Goal: Task Accomplishment & Management: Use online tool/utility

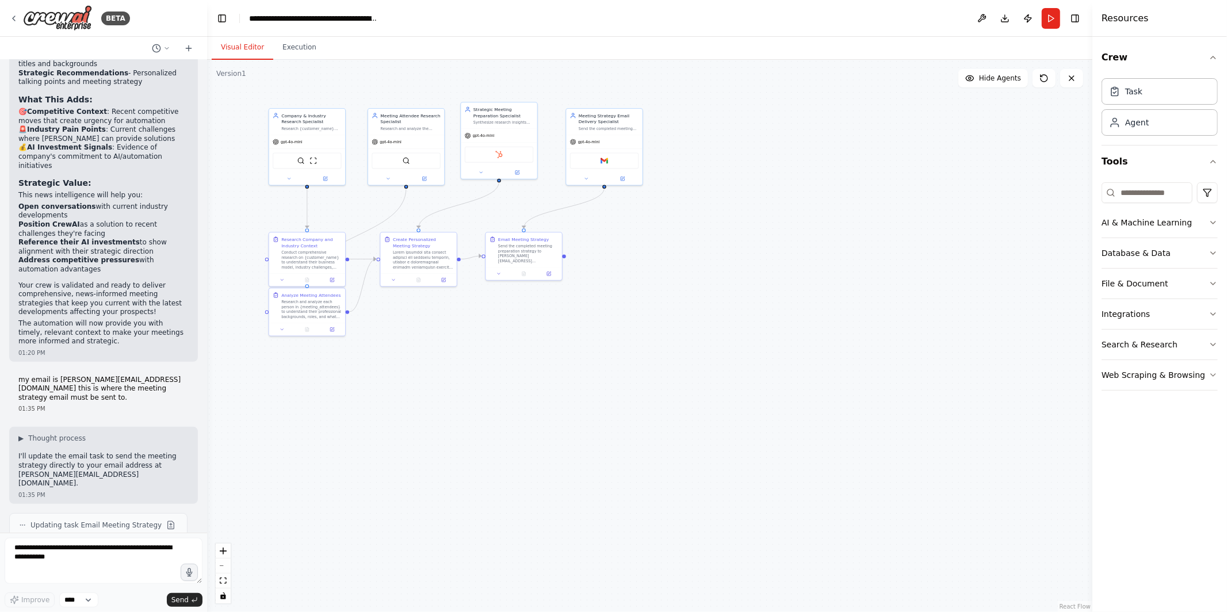
drag, startPoint x: 152, startPoint y: 17, endPoint x: 204, endPoint y: 76, distance: 78.7
click at [162, 28] on div "BETA" at bounding box center [103, 18] width 207 height 37
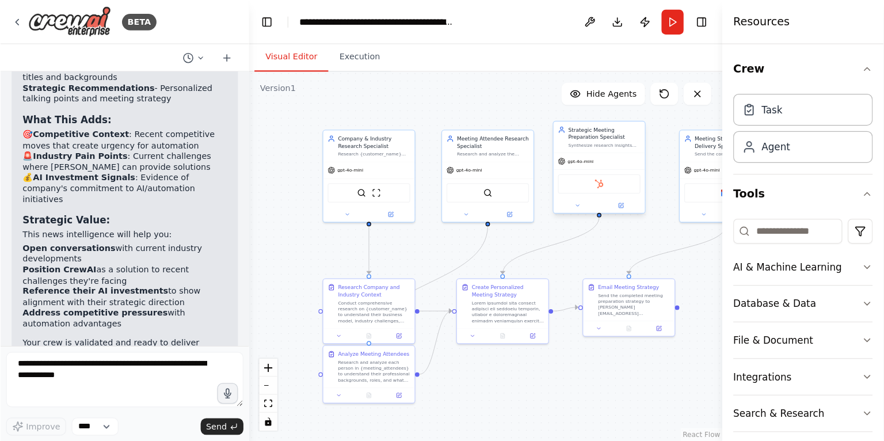
scroll to position [3913, 0]
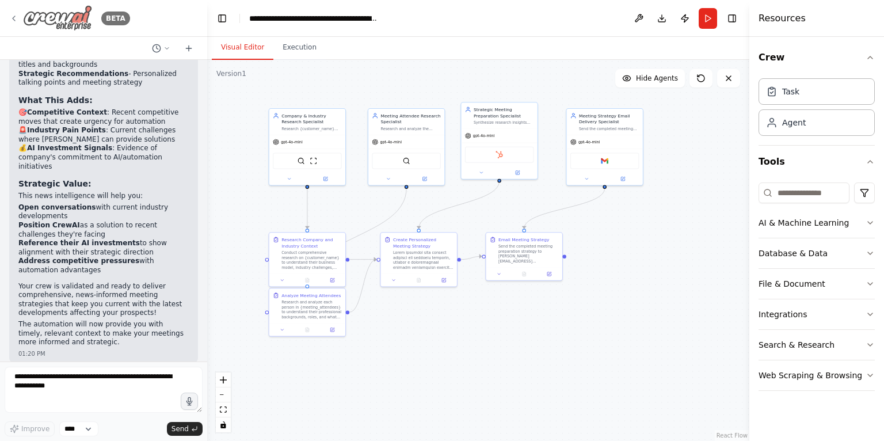
click at [15, 18] on icon at bounding box center [13, 18] width 9 height 9
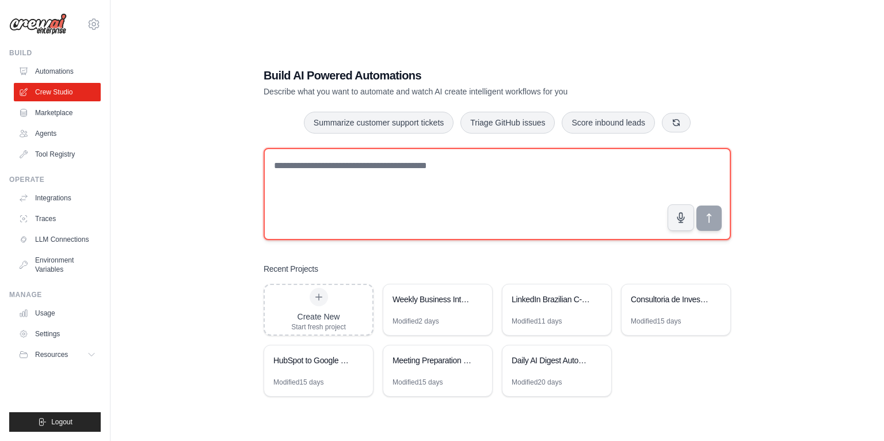
click at [342, 177] on textarea at bounding box center [497, 194] width 467 height 92
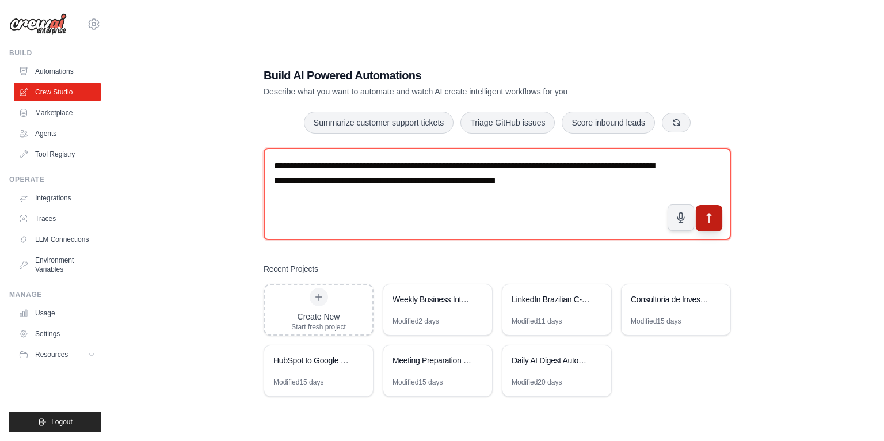
type textarea "**********"
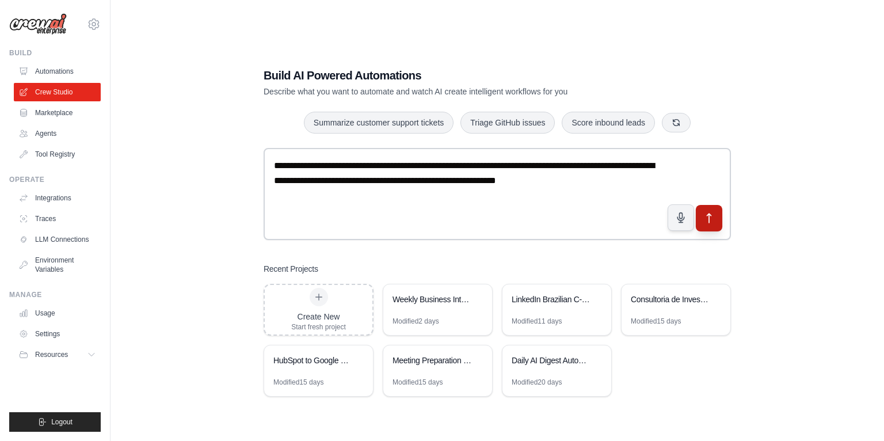
click at [709, 221] on icon "submit" at bounding box center [709, 217] width 4 height 9
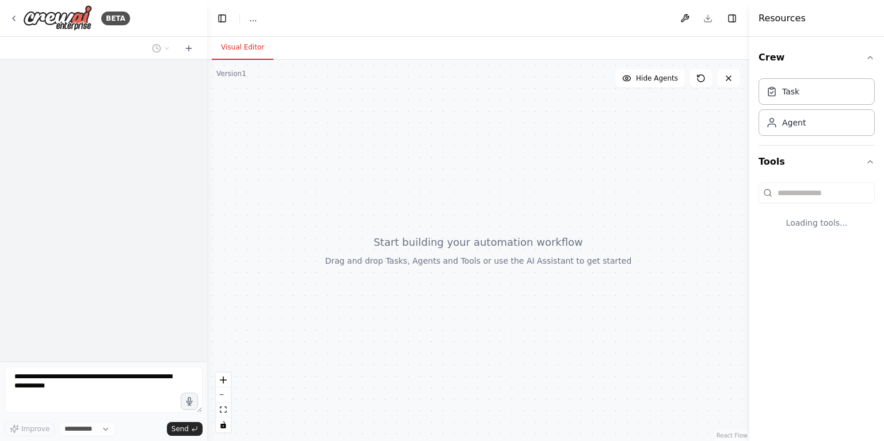
select select "****"
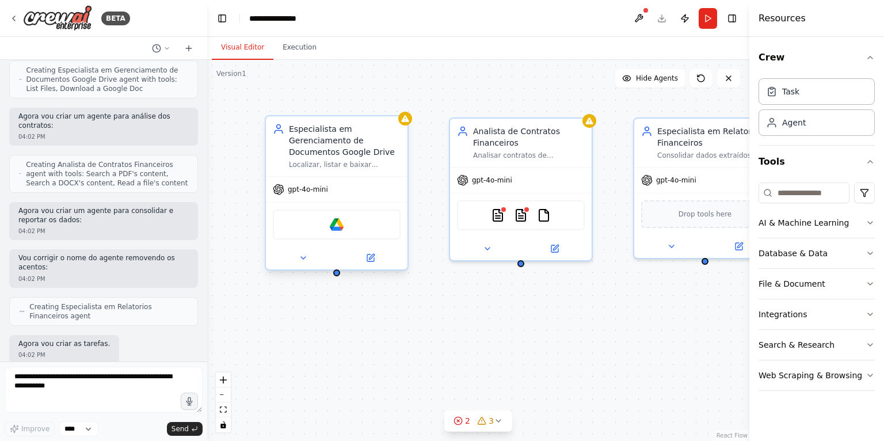
scroll to position [492, 0]
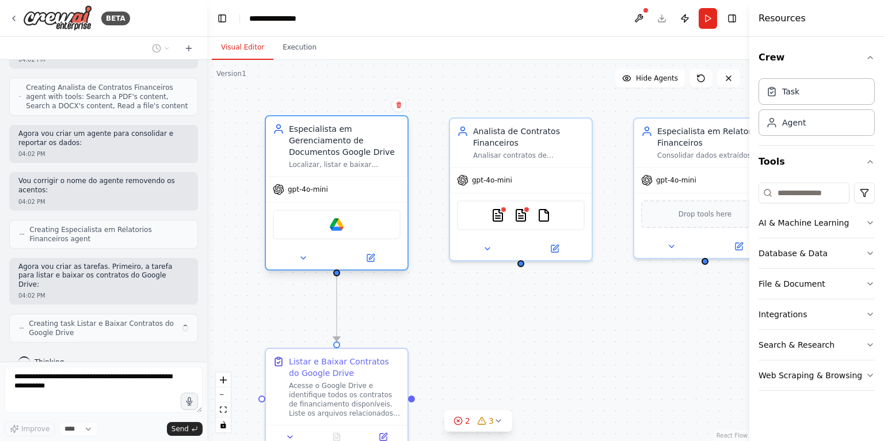
click at [329, 189] on div "gpt-4o-mini" at bounding box center [337, 189] width 142 height 25
click at [303, 257] on icon at bounding box center [303, 258] width 5 height 2
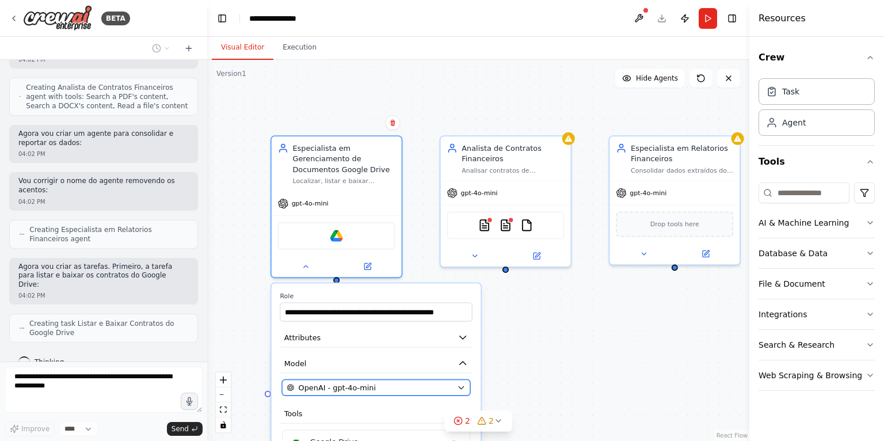
click at [338, 387] on span "OpenAI - gpt-4o-mini" at bounding box center [337, 387] width 77 height 10
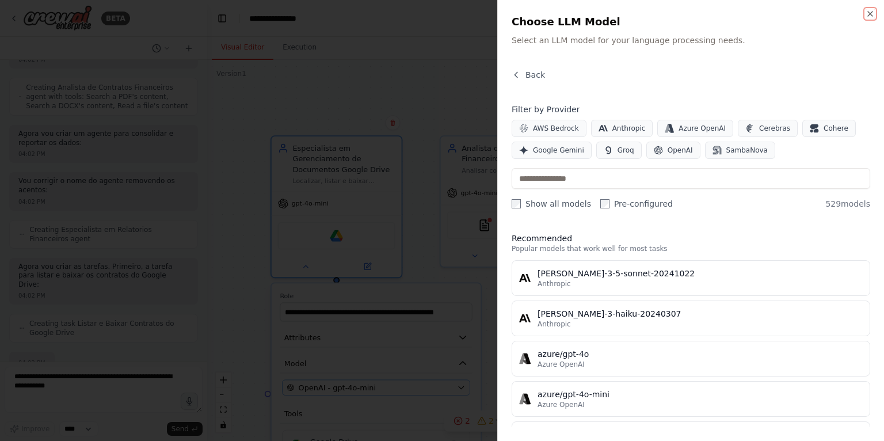
scroll to position [568, 0]
click at [623, 131] on span "Anthropic" at bounding box center [628, 128] width 33 height 9
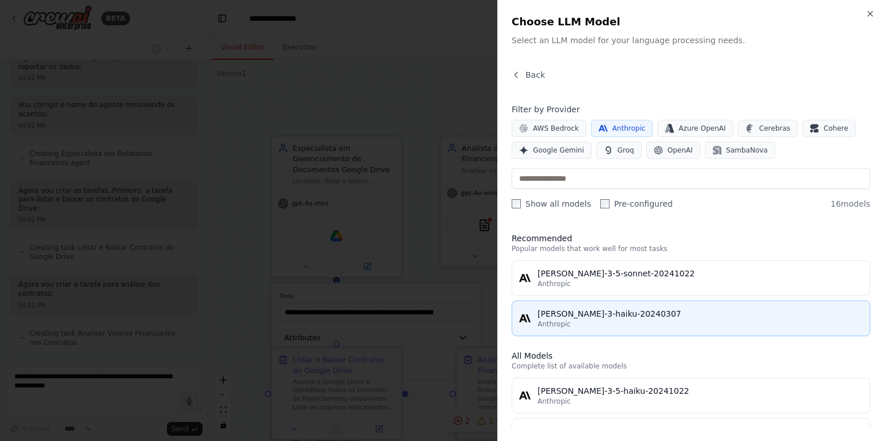
click at [626, 320] on div "Anthropic" at bounding box center [699, 323] width 325 height 9
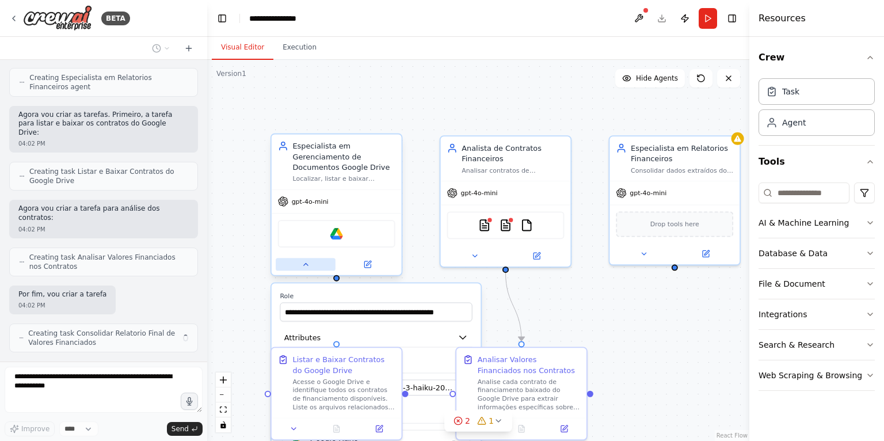
scroll to position [653, 0]
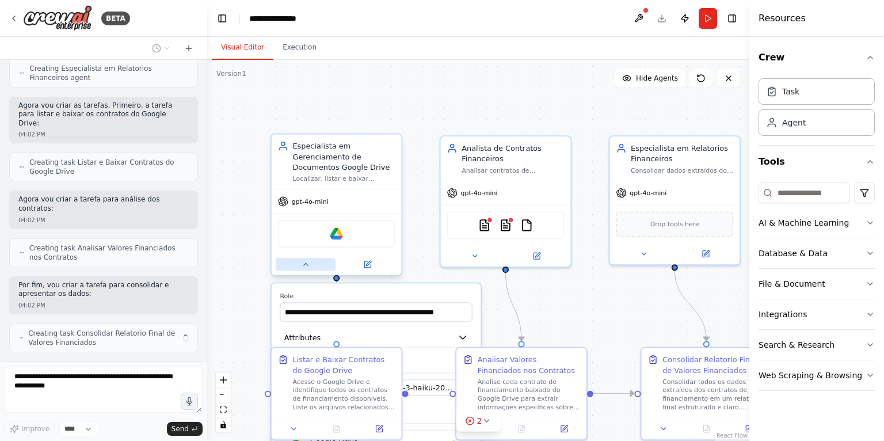
click at [309, 264] on icon at bounding box center [306, 264] width 9 height 9
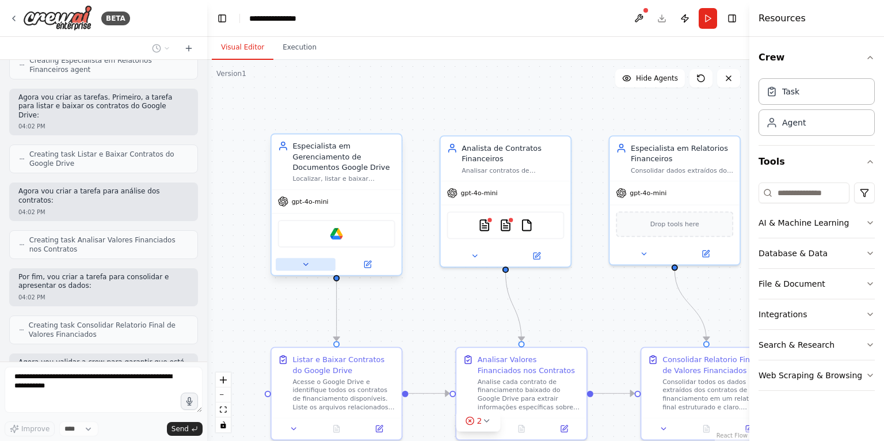
click at [312, 269] on button at bounding box center [306, 264] width 60 height 13
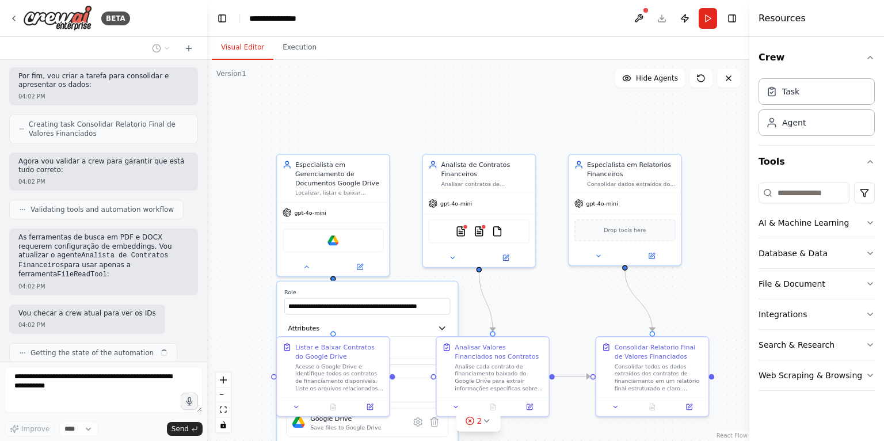
scroll to position [871, 0]
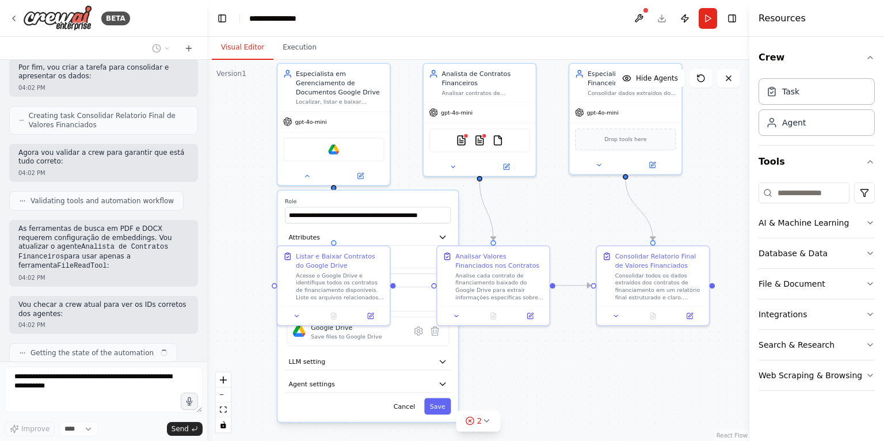
drag, startPoint x: 403, startPoint y: 136, endPoint x: 405, endPoint y: 45, distance: 90.4
click at [405, 43] on div "Visual Editor Execution Version 1 Show Tools Hide Agents .deletable-edge-delete…" at bounding box center [478, 239] width 542 height 404
click at [352, 361] on button "LLM setting" at bounding box center [369, 360] width 166 height 17
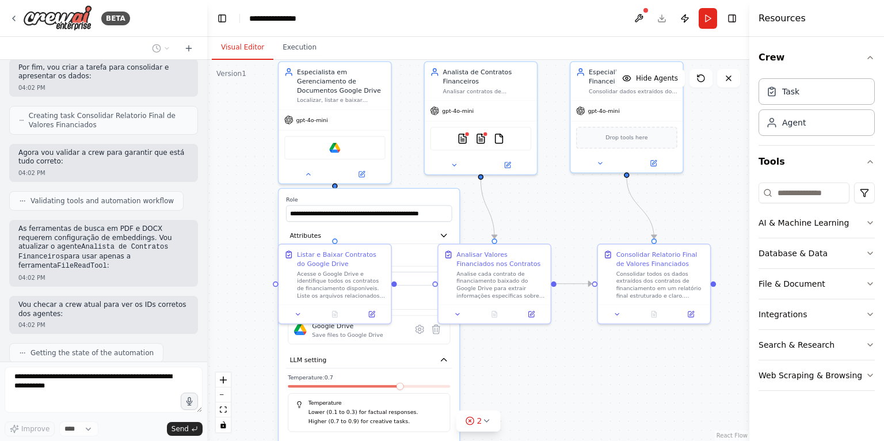
scroll to position [947, 0]
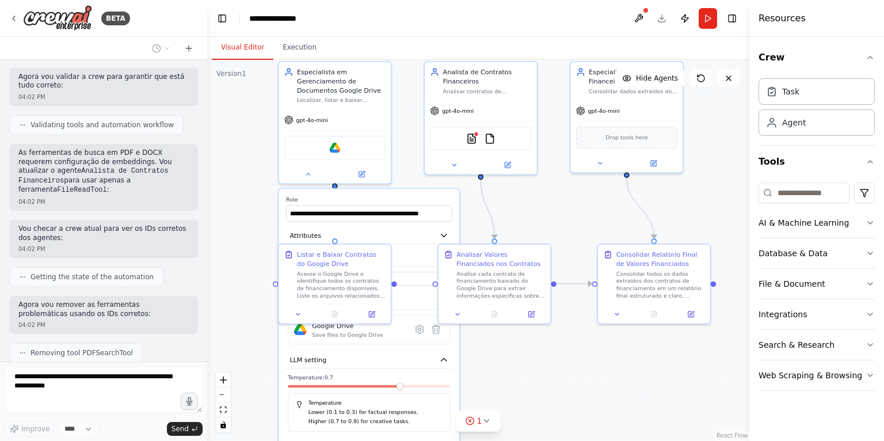
click at [359, 386] on div at bounding box center [369, 388] width 162 height 6
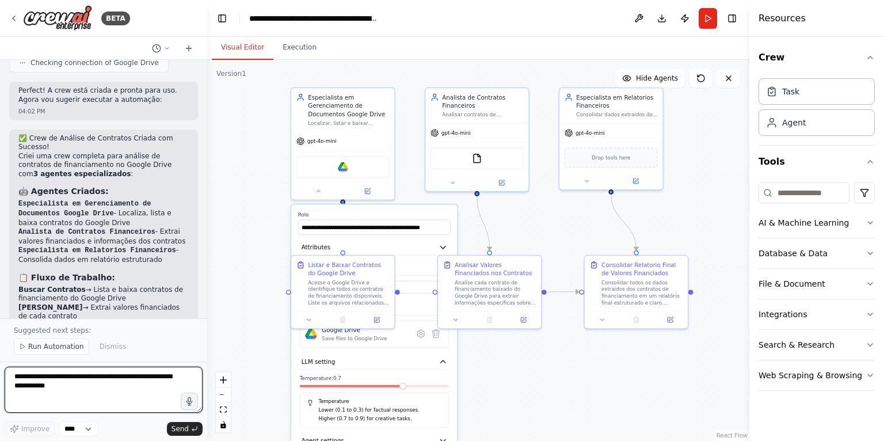
scroll to position [1494, 0]
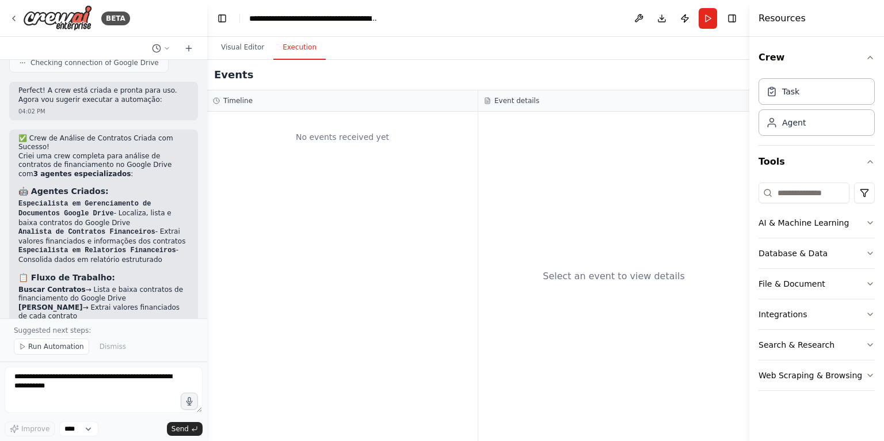
click at [291, 48] on button "Execution" at bounding box center [299, 48] width 52 height 24
click at [250, 48] on button "Visual Editor" at bounding box center [243, 48] width 62 height 24
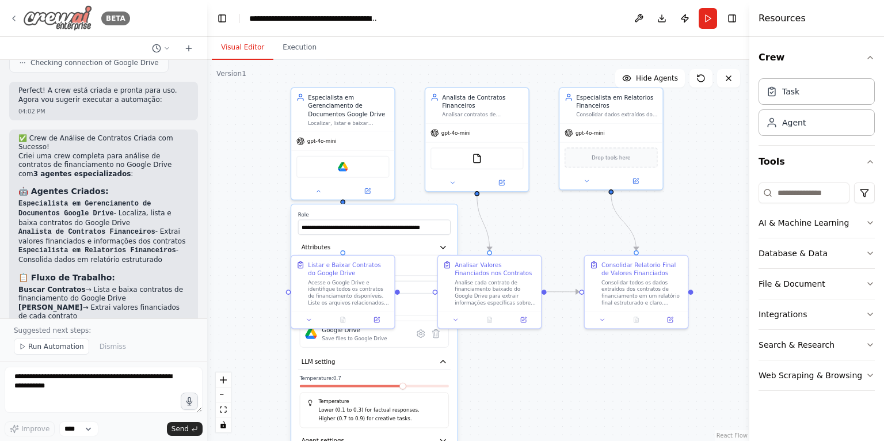
click at [15, 21] on icon at bounding box center [13, 18] width 9 height 9
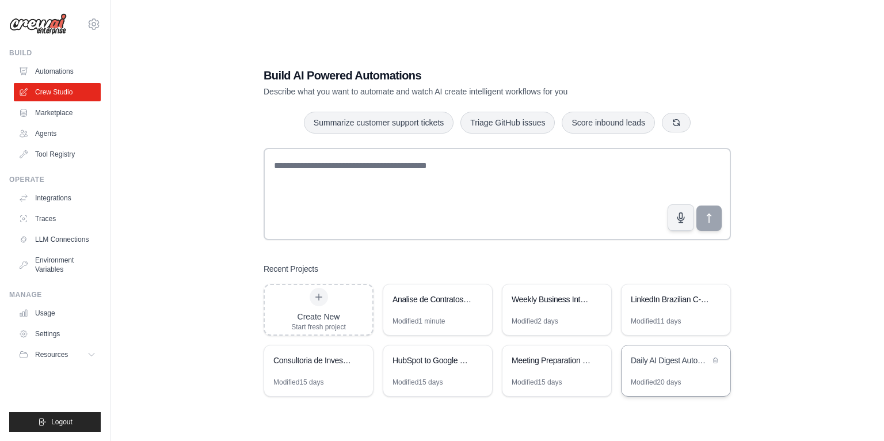
click at [636, 375] on div "Daily AI Digest Automation" at bounding box center [675, 361] width 109 height 32
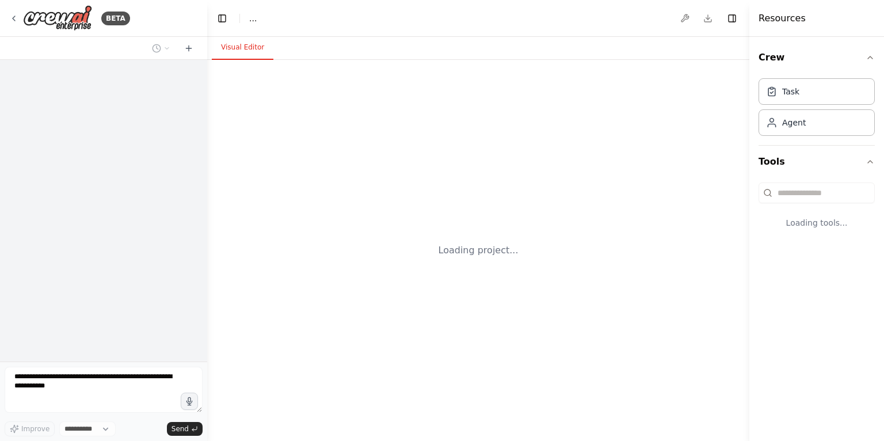
select select "****"
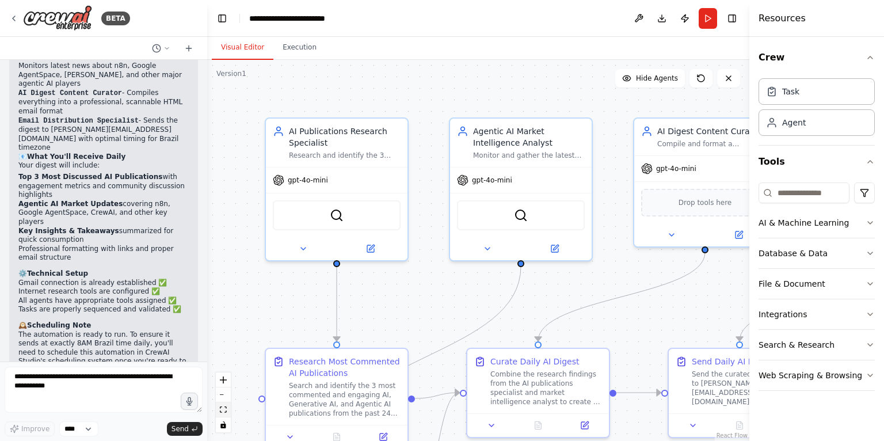
scroll to position [1146, 0]
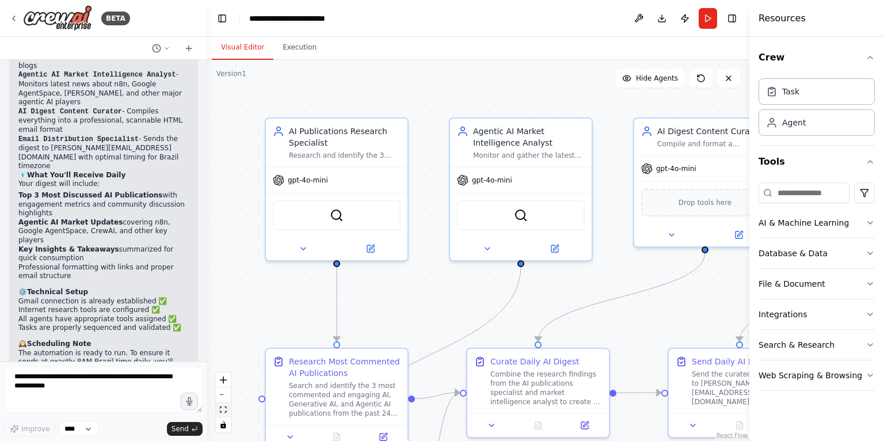
click at [223, 407] on icon "fit view" at bounding box center [223, 409] width 7 height 6
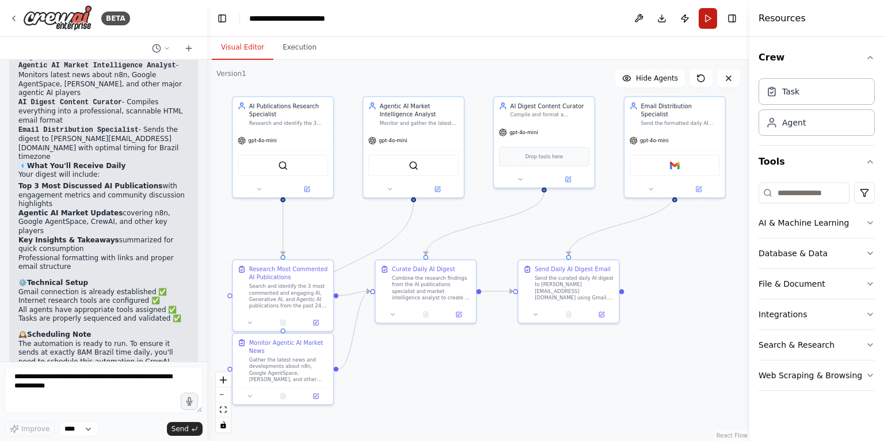
click at [705, 21] on button "Run" at bounding box center [708, 18] width 18 height 21
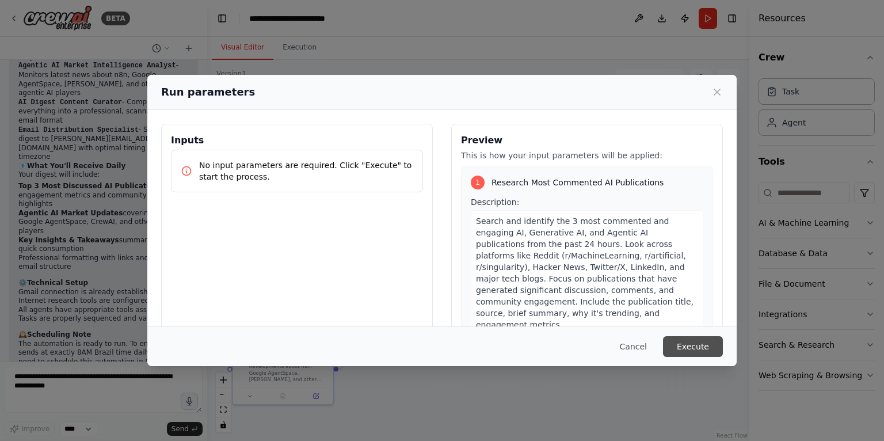
click at [683, 343] on button "Execute" at bounding box center [693, 346] width 60 height 21
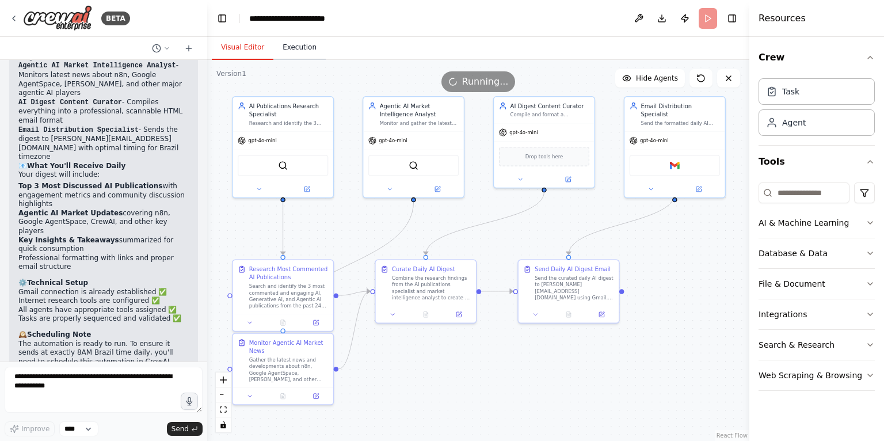
click at [311, 49] on button "Execution" at bounding box center [299, 48] width 52 height 24
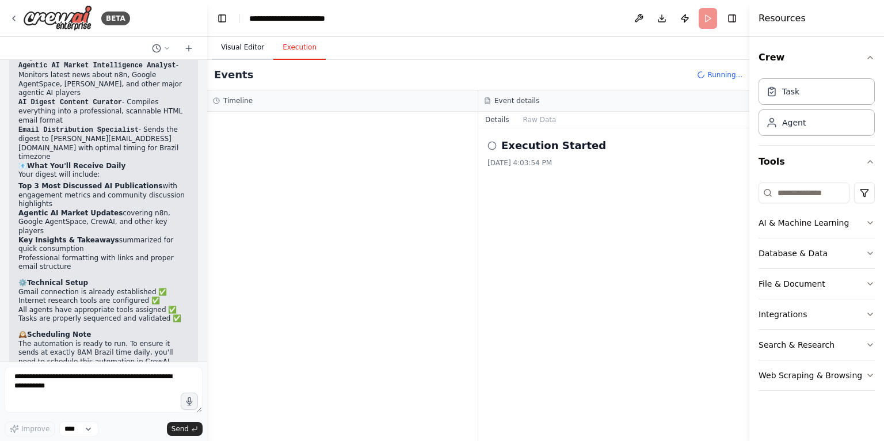
click at [253, 47] on button "Visual Editor" at bounding box center [243, 48] width 62 height 24
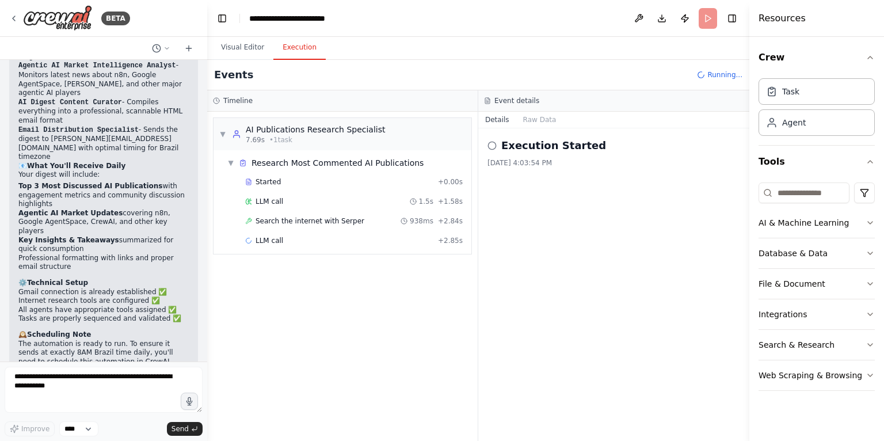
click at [299, 51] on button "Execution" at bounding box center [299, 48] width 52 height 24
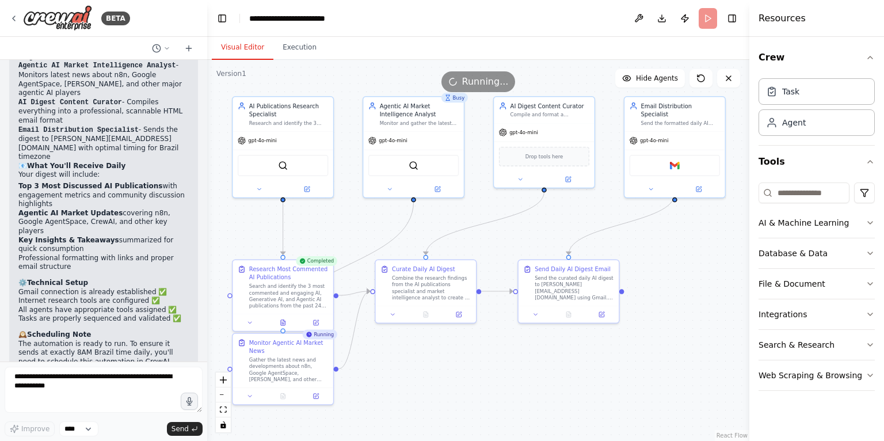
click at [244, 48] on button "Visual Editor" at bounding box center [243, 48] width 62 height 24
click at [651, 184] on icon at bounding box center [650, 187] width 6 height 6
click at [705, 368] on button "Agent settings" at bounding box center [705, 375] width 148 height 15
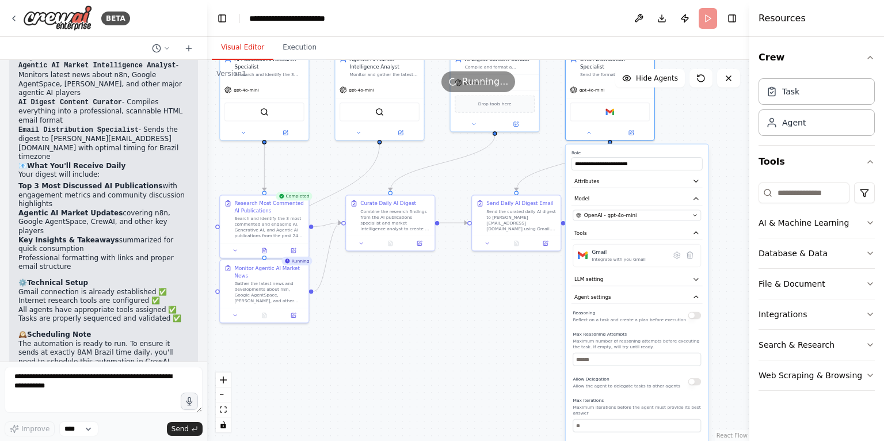
drag, startPoint x: 599, startPoint y: 352, endPoint x: 533, endPoint y: 274, distance: 102.1
click at [533, 274] on div ".deletable-edge-delete-btn { width: 20px; height: 20px; border: 0px solid #ffff…" at bounding box center [478, 250] width 542 height 381
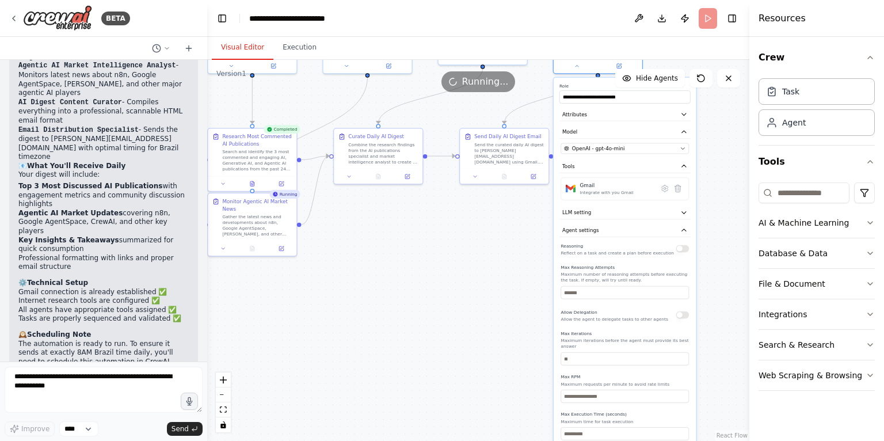
drag, startPoint x: 512, startPoint y: 332, endPoint x: 499, endPoint y: 264, distance: 69.1
click at [499, 264] on div ".deletable-edge-delete-btn { width: 20px; height: 20px; border: 0px solid #ffff…" at bounding box center [478, 250] width 542 height 381
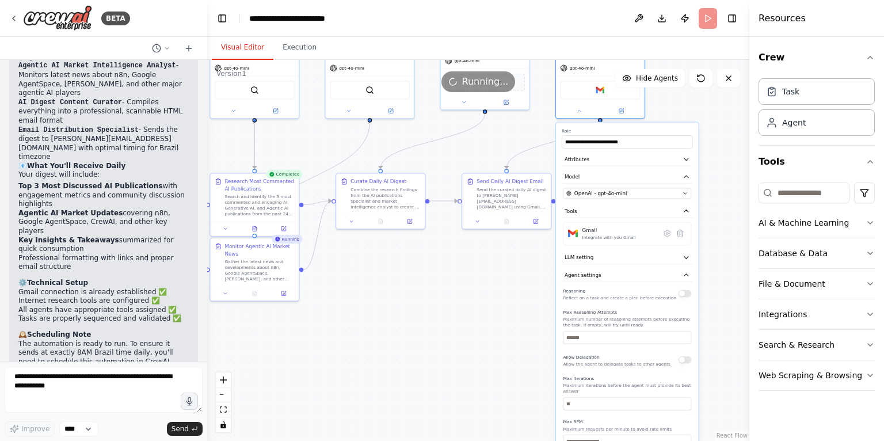
drag, startPoint x: 499, startPoint y: 264, endPoint x: 502, endPoint y: 310, distance: 45.6
click at [502, 310] on div ".deletable-edge-delete-btn { width: 20px; height: 20px; border: 0px solid #ffff…" at bounding box center [478, 250] width 542 height 381
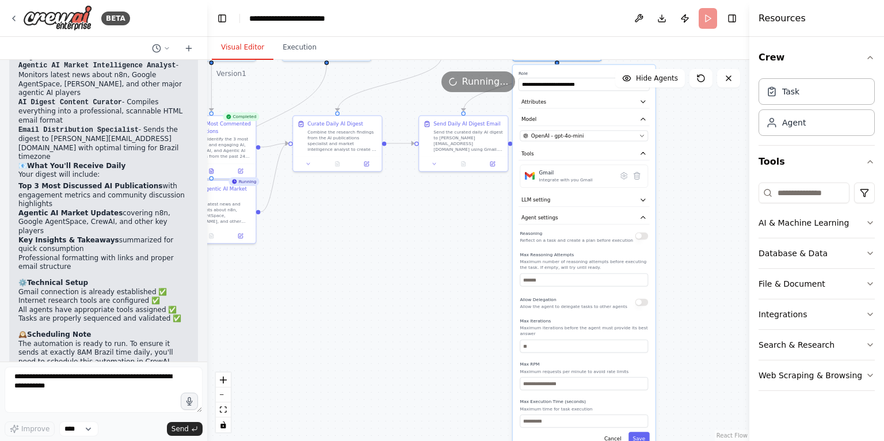
drag, startPoint x: 408, startPoint y: 290, endPoint x: 365, endPoint y: 232, distance: 71.9
click at [365, 232] on div ".deletable-edge-delete-btn { width: 20px; height: 20px; border: 0px solid #ffff…" at bounding box center [478, 250] width 542 height 381
click at [623, 173] on icon at bounding box center [624, 176] width 6 height 6
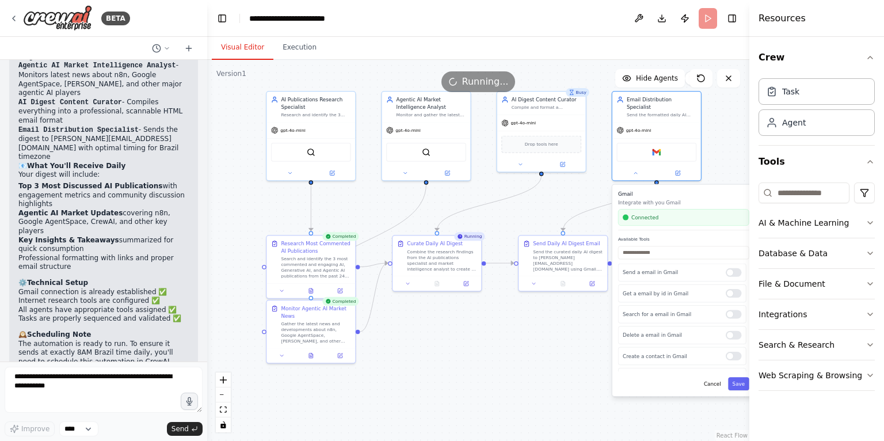
drag, startPoint x: 461, startPoint y: 213, endPoint x: 561, endPoint y: 333, distance: 155.7
click at [561, 333] on div ".deletable-edge-delete-btn { width: 20px; height: 20px; border: 0px solid #ffff…" at bounding box center [478, 250] width 542 height 381
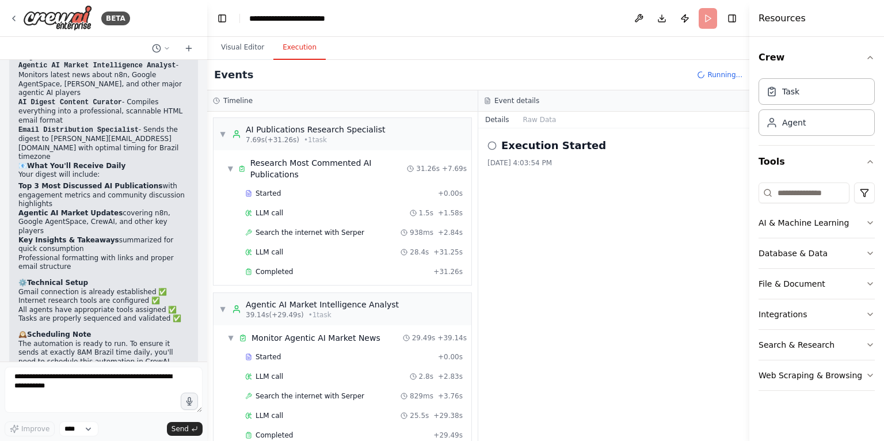
click at [309, 52] on button "Execution" at bounding box center [299, 48] width 52 height 24
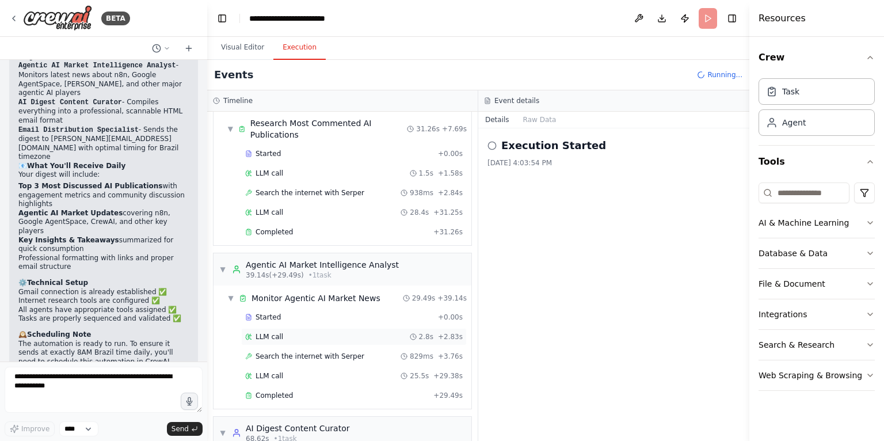
scroll to position [0, 0]
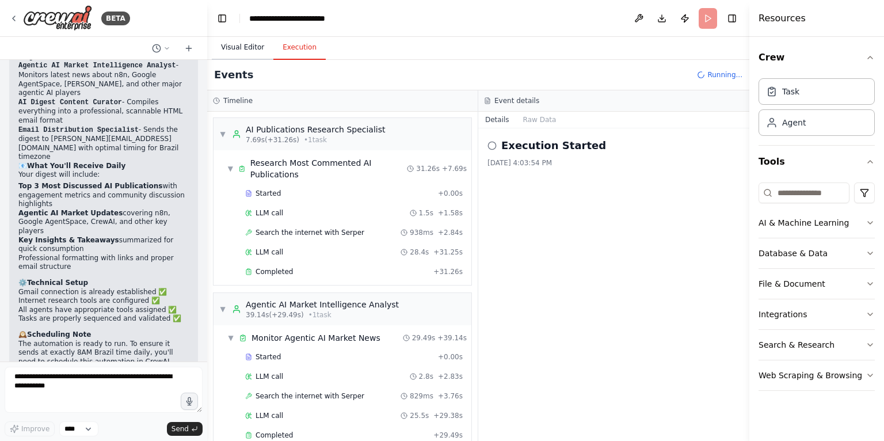
click at [243, 52] on button "Visual Editor" at bounding box center [243, 48] width 62 height 24
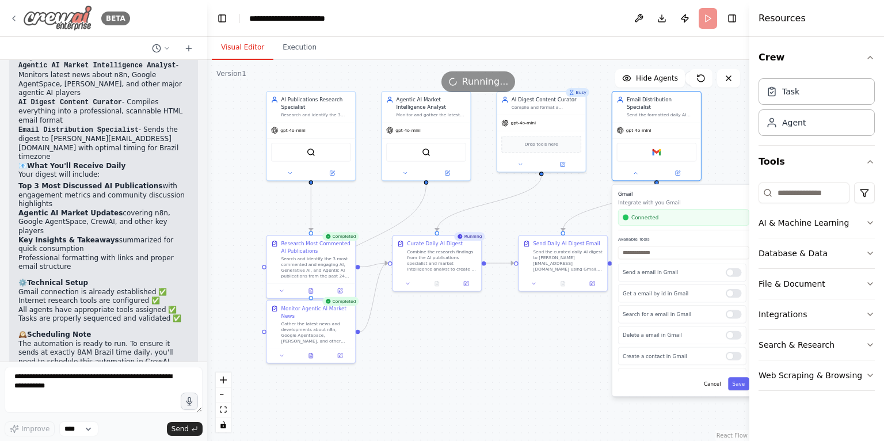
click at [14, 18] on icon at bounding box center [13, 18] width 9 height 9
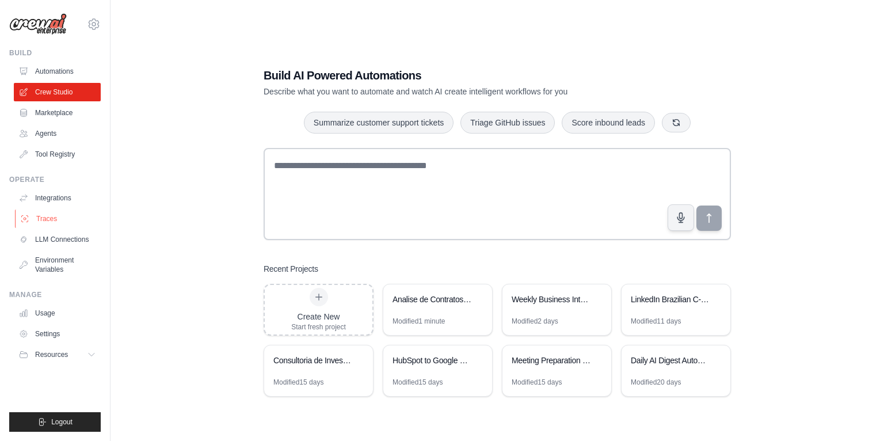
click at [51, 218] on link "Traces" at bounding box center [58, 218] width 87 height 18
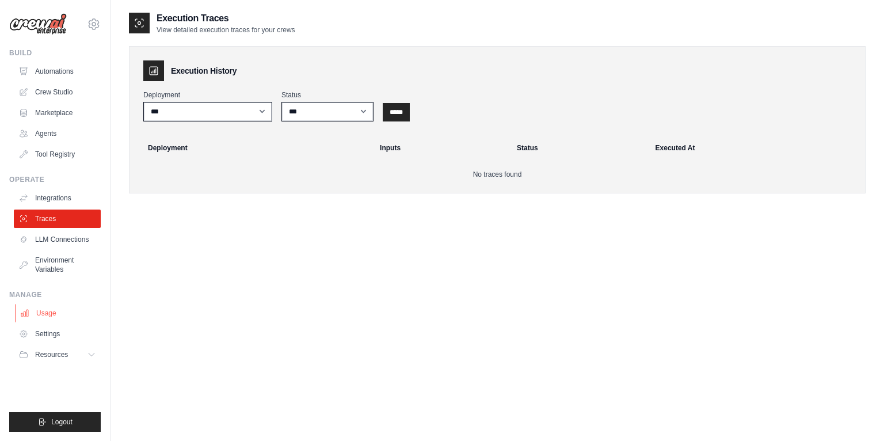
click at [43, 315] on link "Usage" at bounding box center [58, 313] width 87 height 18
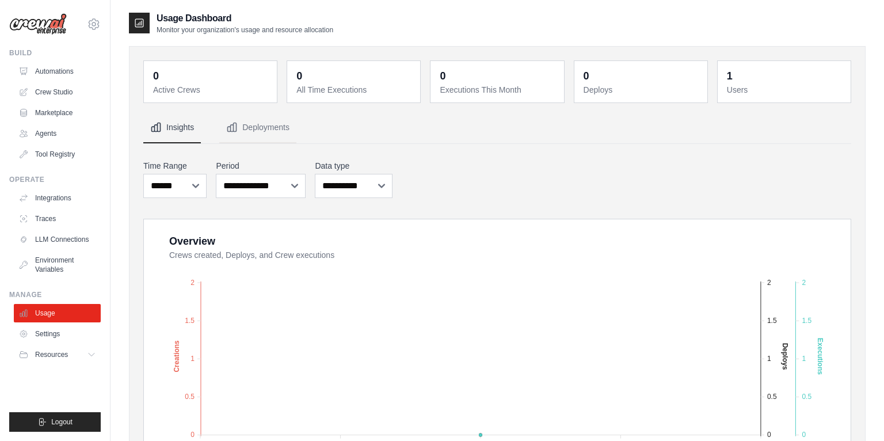
drag, startPoint x: 367, startPoint y: 234, endPoint x: 371, endPoint y: 155, distance: 78.9
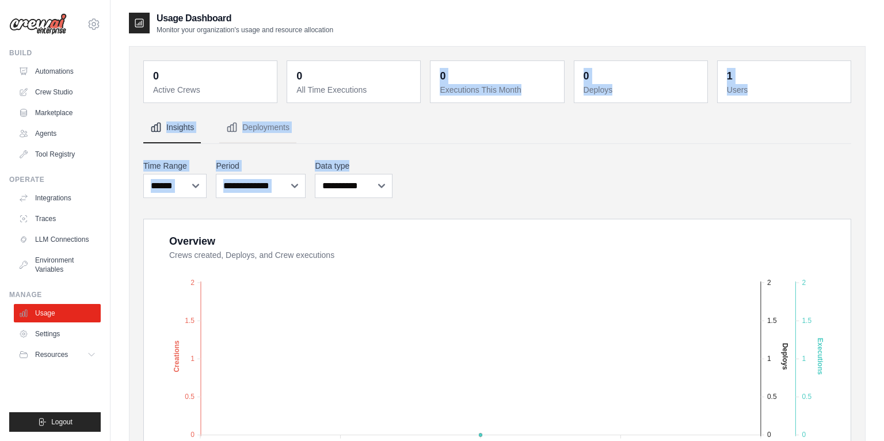
drag, startPoint x: 431, startPoint y: 174, endPoint x: 441, endPoint y: 70, distance: 104.7
click at [441, 70] on div "0 Active Crews 0 All Time Executions 0 Executions This Month 0 Deploys 1 Users" at bounding box center [497, 425] width 708 height 730
click at [62, 354] on span "Resources" at bounding box center [52, 354] width 33 height 9
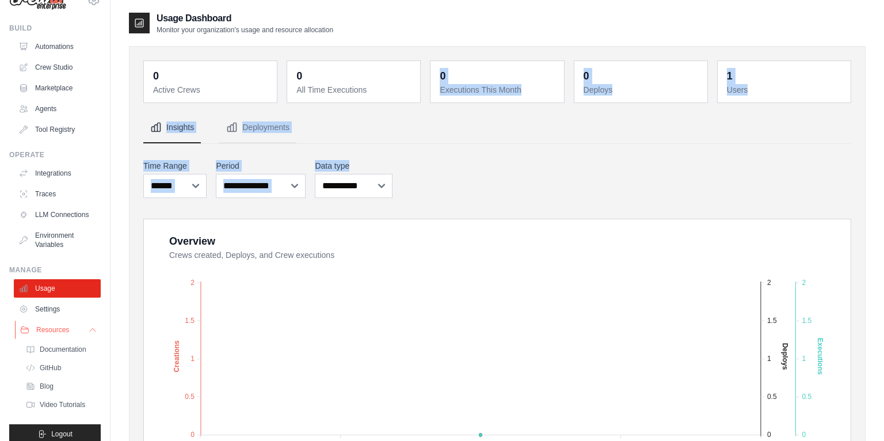
scroll to position [36, 0]
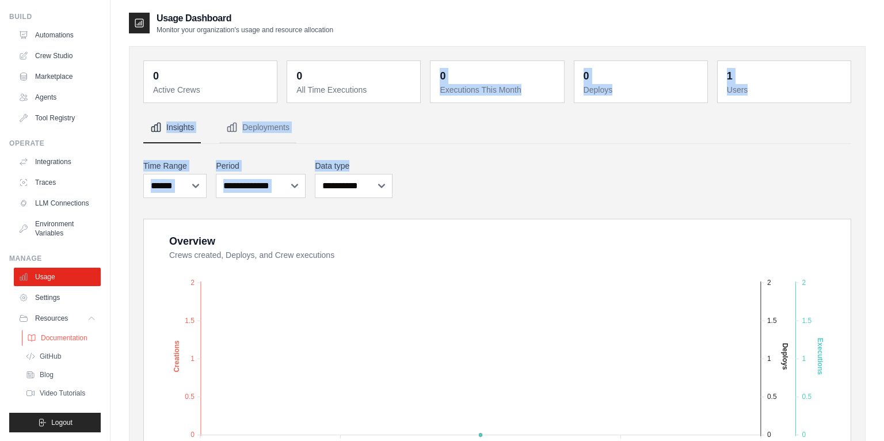
click at [62, 334] on span "Documentation" at bounding box center [64, 337] width 47 height 9
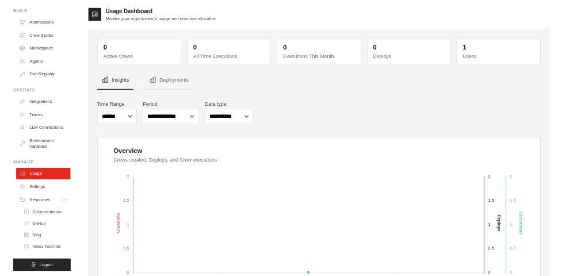
scroll to position [0, 0]
